Goal: Task Accomplishment & Management: Use online tool/utility

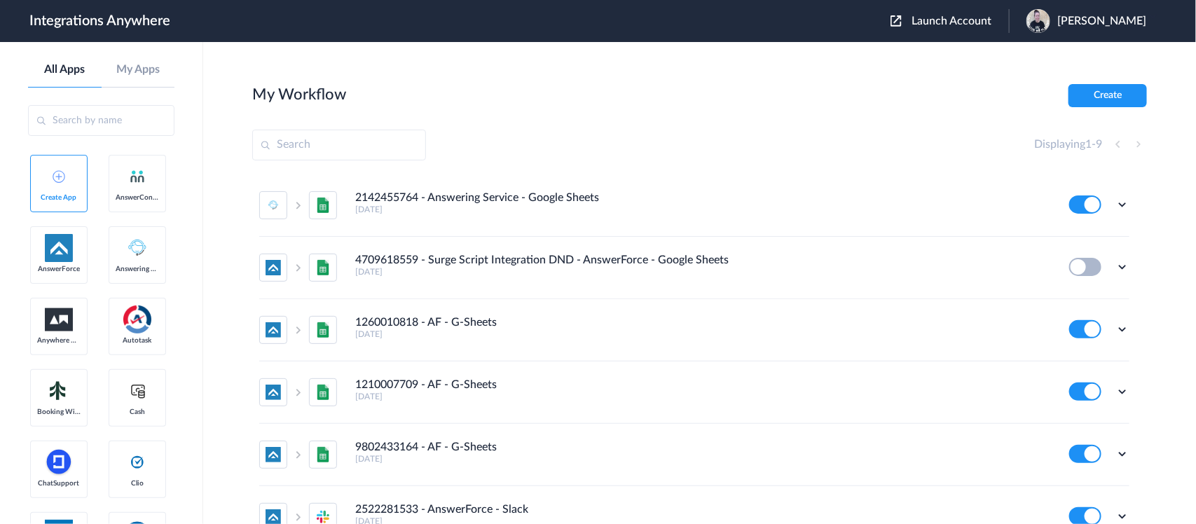
drag, startPoint x: 317, startPoint y: 144, endPoint x: 338, endPoint y: 147, distance: 21.3
click at [319, 142] on input "text" at bounding box center [339, 145] width 174 height 31
drag, startPoint x: 109, startPoint y: 123, endPoint x: 124, endPoint y: 123, distance: 14.7
click at [109, 123] on input "text" at bounding box center [101, 120] width 146 height 31
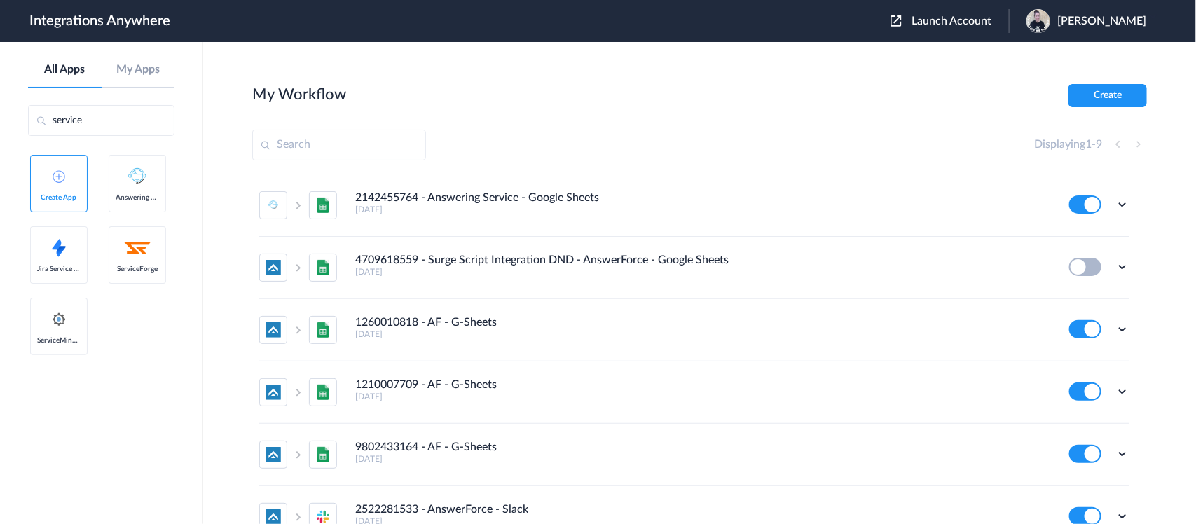
type input "service"
click at [121, 245] on link "ServiceForge" at bounding box center [137, 254] width 57 height 57
click at [338, 147] on input "text" at bounding box center [339, 145] width 174 height 31
click at [908, 60] on main "My Workflow Create Displaying 1 - 9 2142455764 - Answering Service - Google She…" at bounding box center [699, 283] width 993 height 482
click at [967, 15] on span "Launch Account" at bounding box center [951, 20] width 80 height 11
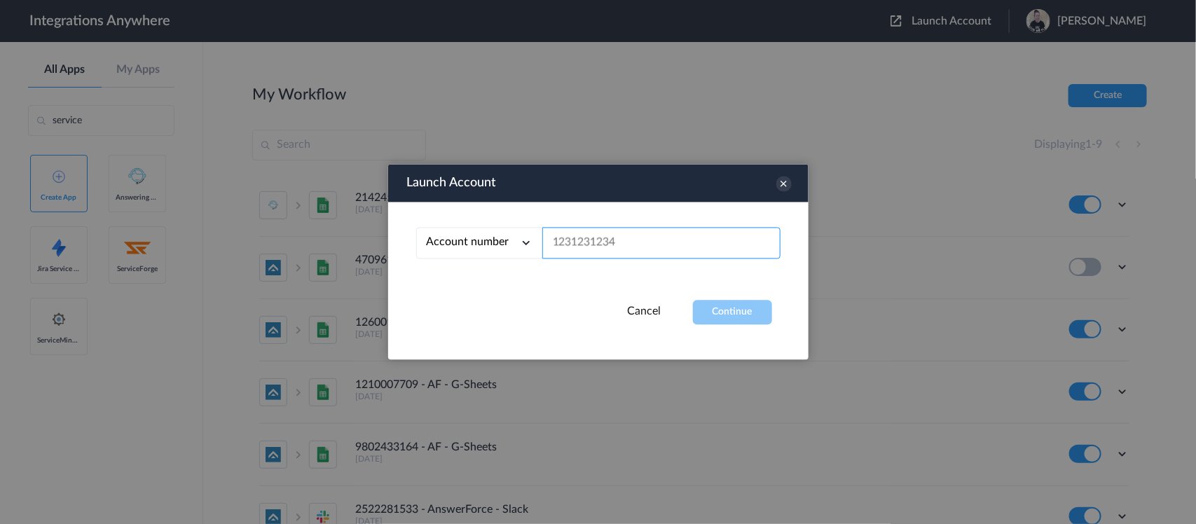
click at [593, 239] on input "text" at bounding box center [661, 244] width 238 height 32
paste input "2142455764"
type input "2142455764"
click at [734, 307] on button "Continue" at bounding box center [732, 313] width 79 height 25
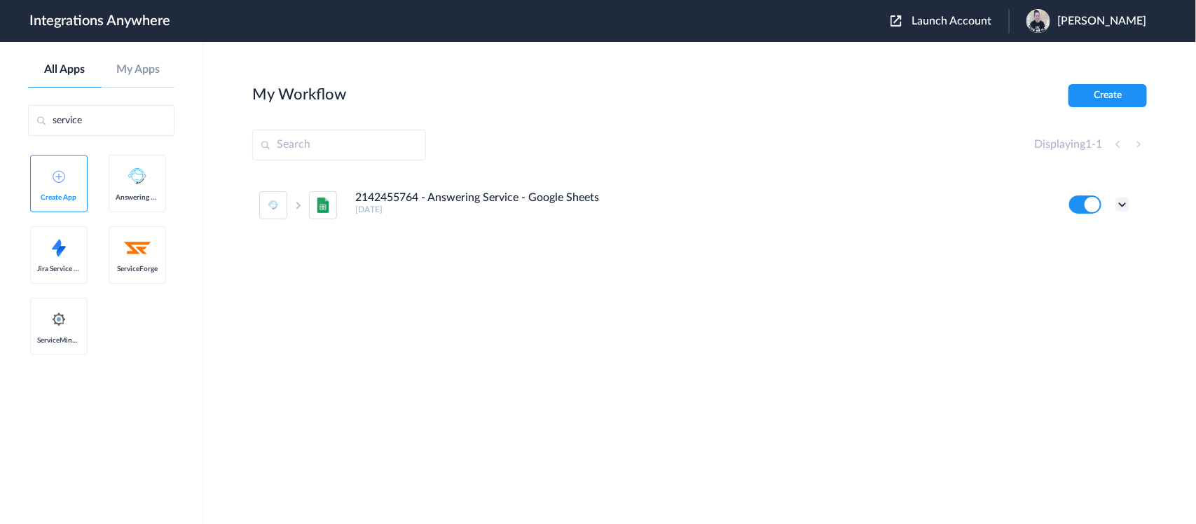
click at [1123, 201] on icon at bounding box center [1122, 205] width 14 height 14
click at [1074, 232] on link "Edit" at bounding box center [1066, 237] width 34 height 10
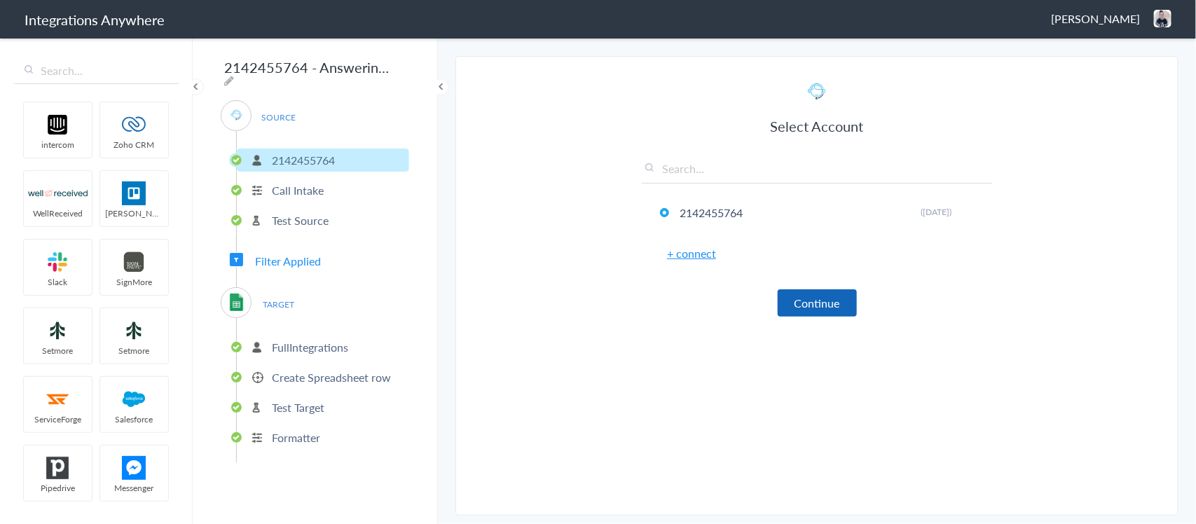
click at [789, 308] on button "Continue" at bounding box center [817, 302] width 79 height 27
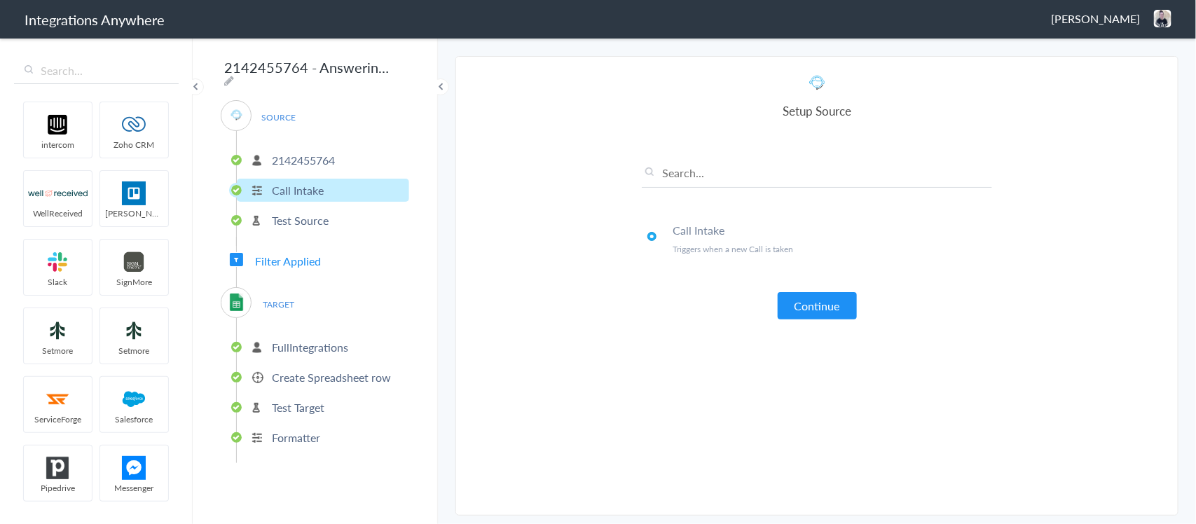
click at [319, 153] on p "2142455764" at bounding box center [303, 160] width 63 height 16
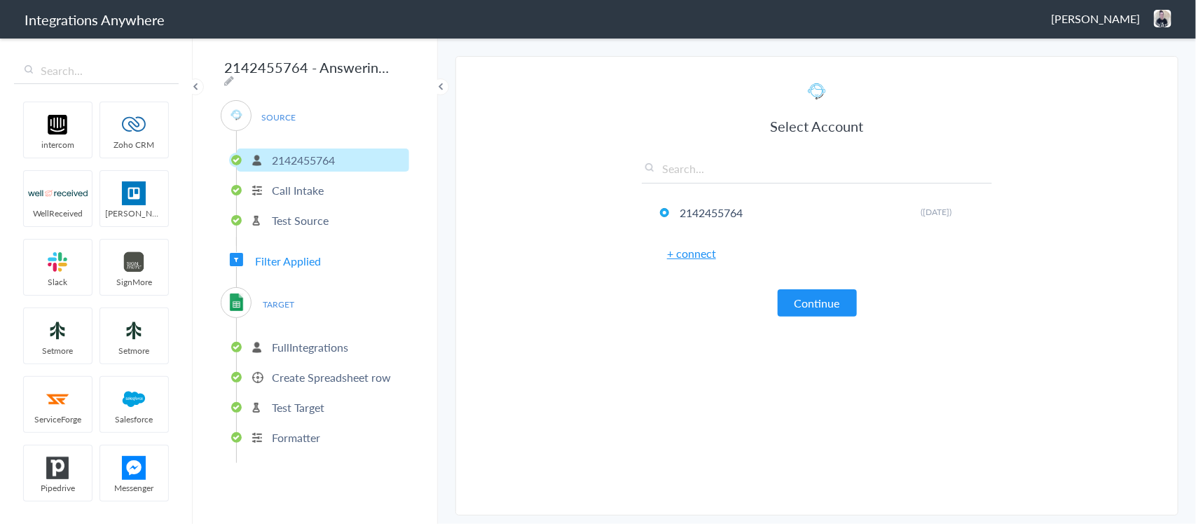
click at [232, 113] on img at bounding box center [237, 115] width 18 height 18
click at [238, 111] on img at bounding box center [237, 115] width 18 height 18
click at [688, 256] on link "+ connect" at bounding box center [691, 253] width 49 height 16
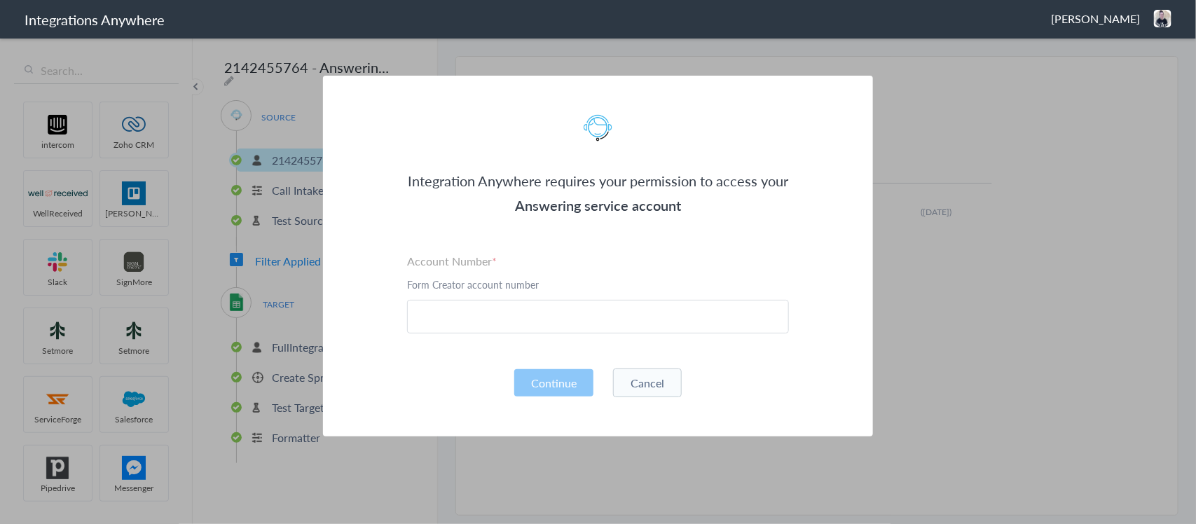
click at [660, 380] on button "Cancel" at bounding box center [647, 382] width 69 height 29
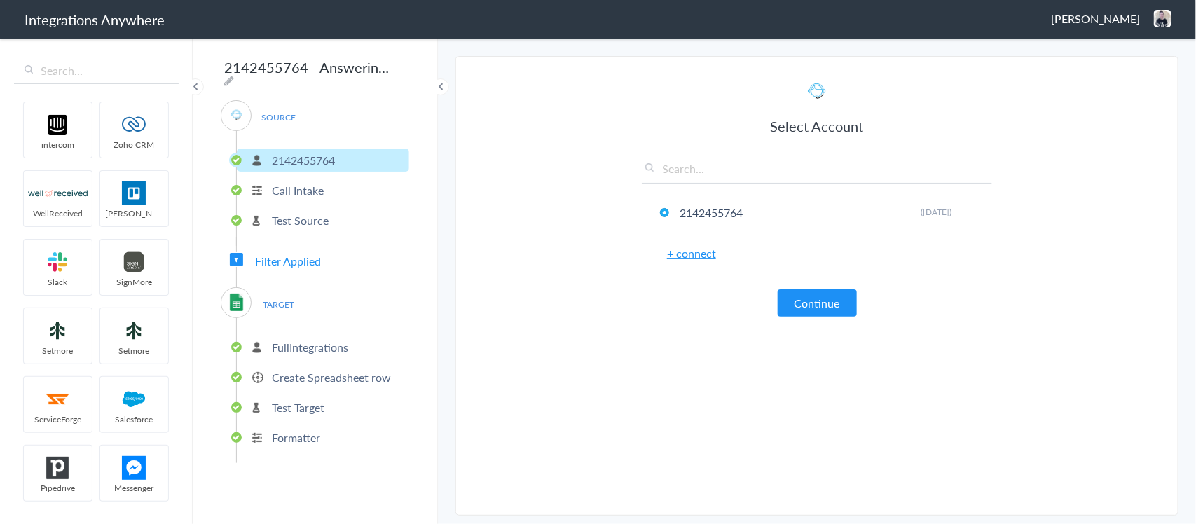
click at [239, 111] on img at bounding box center [237, 115] width 18 height 18
click at [235, 111] on img at bounding box center [237, 115] width 18 height 18
click at [234, 75] on icon at bounding box center [229, 80] width 10 height 11
click at [338, 111] on div "SOURCE 2142455764 Call Intake Test Source" at bounding box center [315, 173] width 188 height 146
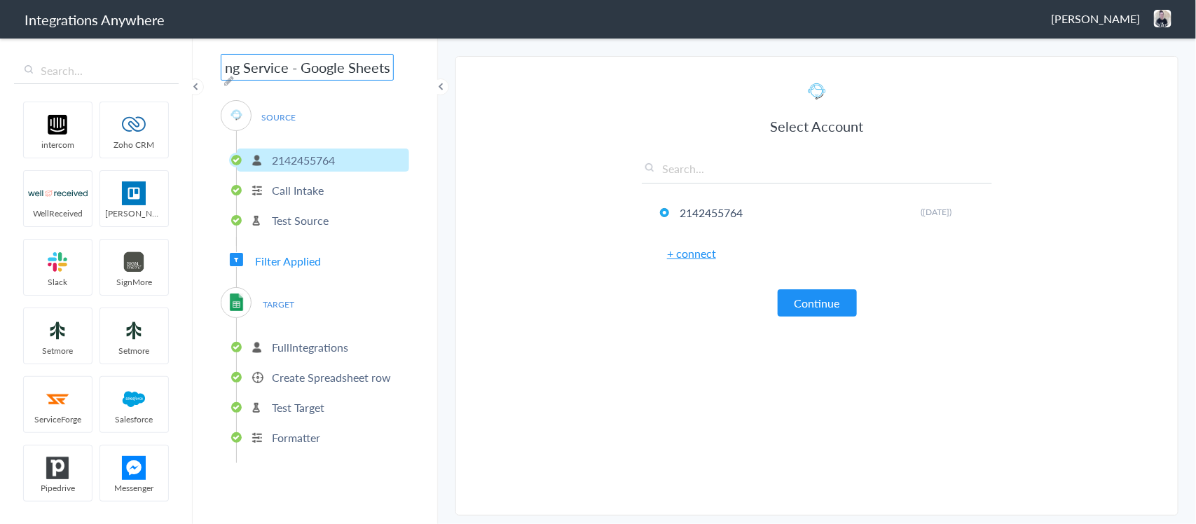
scroll to position [0, 0]
click at [234, 75] on icon at bounding box center [229, 80] width 10 height 11
type input "2142455764 - Answering Service - Google Sheets"
drag, startPoint x: 384, startPoint y: 67, endPoint x: 319, endPoint y: 69, distance: 65.2
click at [319, 69] on input "2142455764 - Answering Service - Google Sheets" at bounding box center [307, 67] width 173 height 27
